Goal: Task Accomplishment & Management: Complete application form

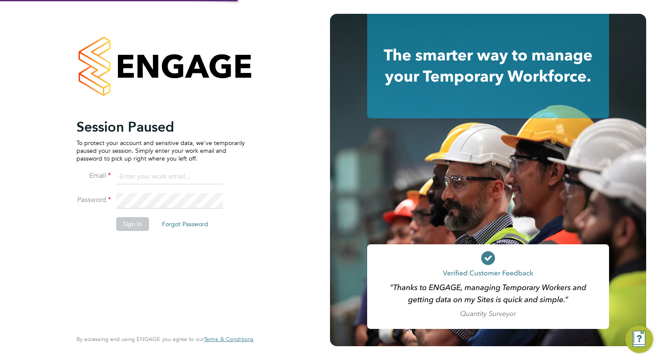
type input "loarda.fregjaj@buildrec.com"
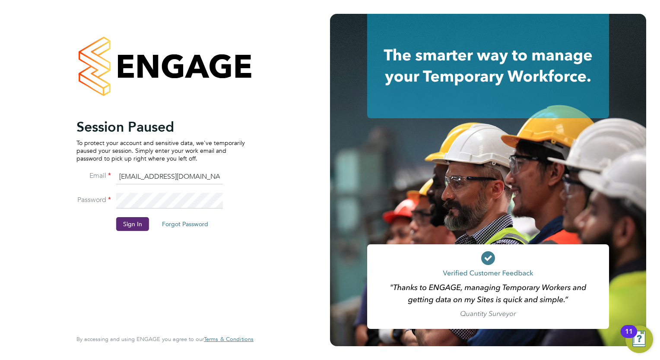
click at [177, 187] on li "Email loarda.fregjaj@buildrec.com" at bounding box center [160, 181] width 168 height 24
click at [119, 224] on button "Sign In" at bounding box center [132, 224] width 33 height 14
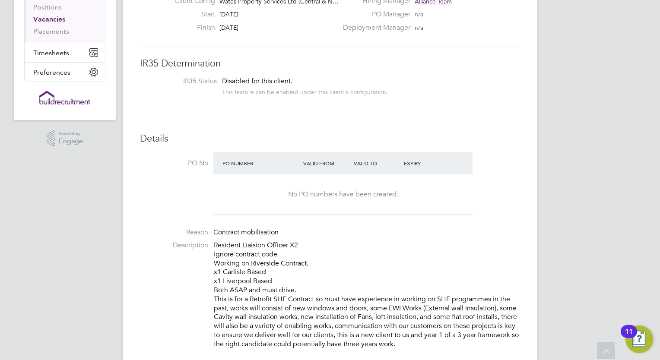
scroll to position [124, 0]
drag, startPoint x: 245, startPoint y: 272, endPoint x: 223, endPoint y: 272, distance: 22.0
click at [223, 272] on p "Resident Liaision Officer X2 Ignore contract code Working on Riverside Contract…" at bounding box center [367, 297] width 306 height 108
copy p "[GEOGRAPHIC_DATA]"
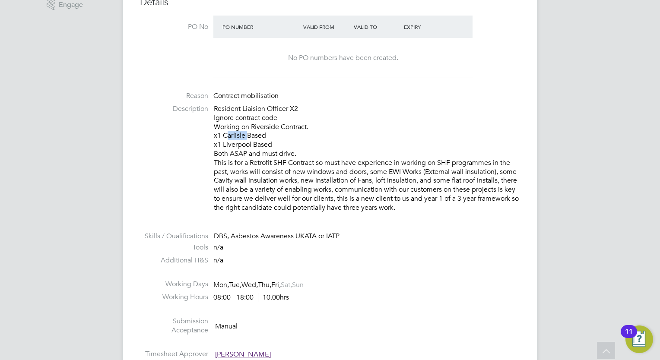
scroll to position [261, 0]
copy p "[GEOGRAPHIC_DATA]"
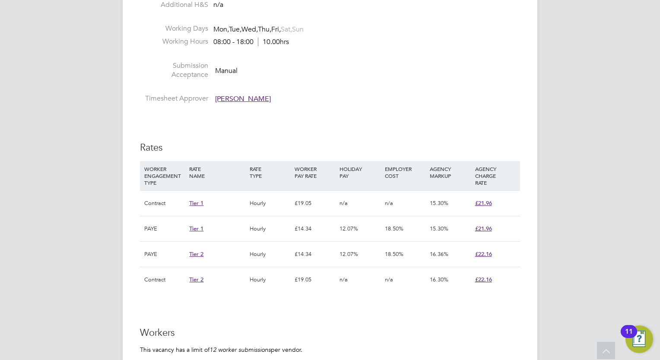
scroll to position [516, 0]
